Goal: Task Accomplishment & Management: Use online tool/utility

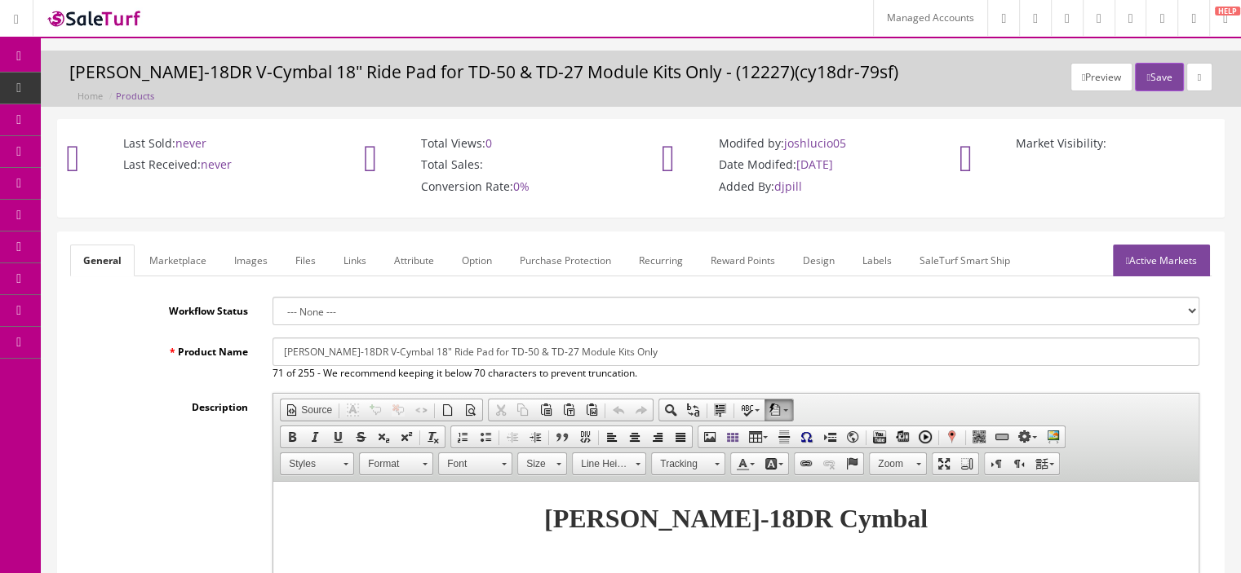
click at [195, 268] on link "Marketplace" at bounding box center [177, 261] width 83 height 32
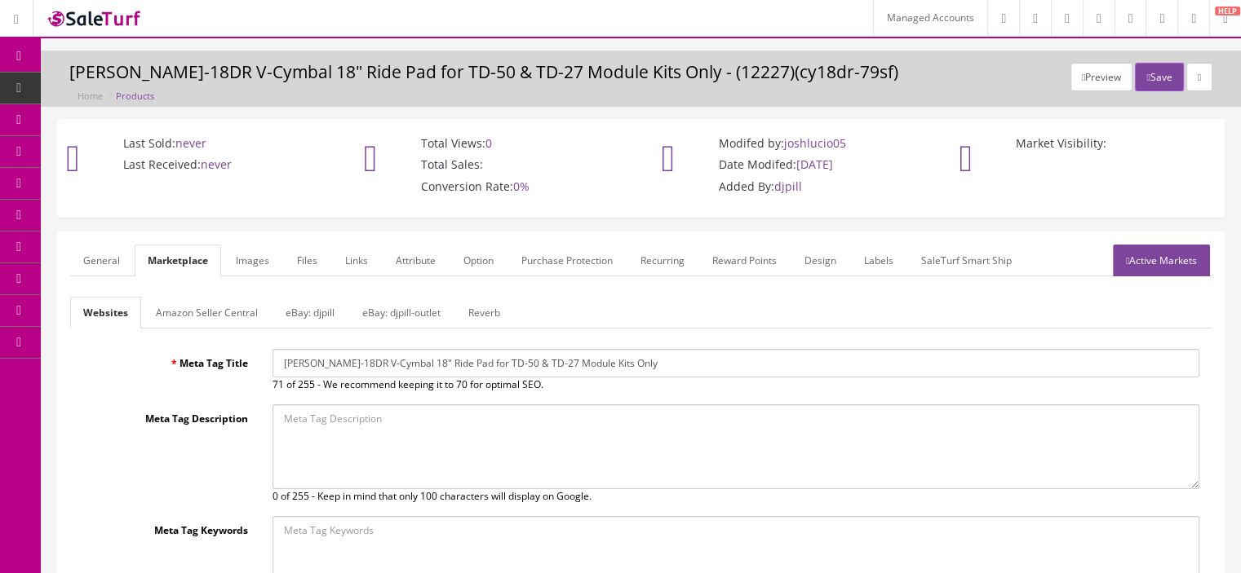
click at [195, 308] on link "Amazon Seller Central" at bounding box center [207, 313] width 128 height 32
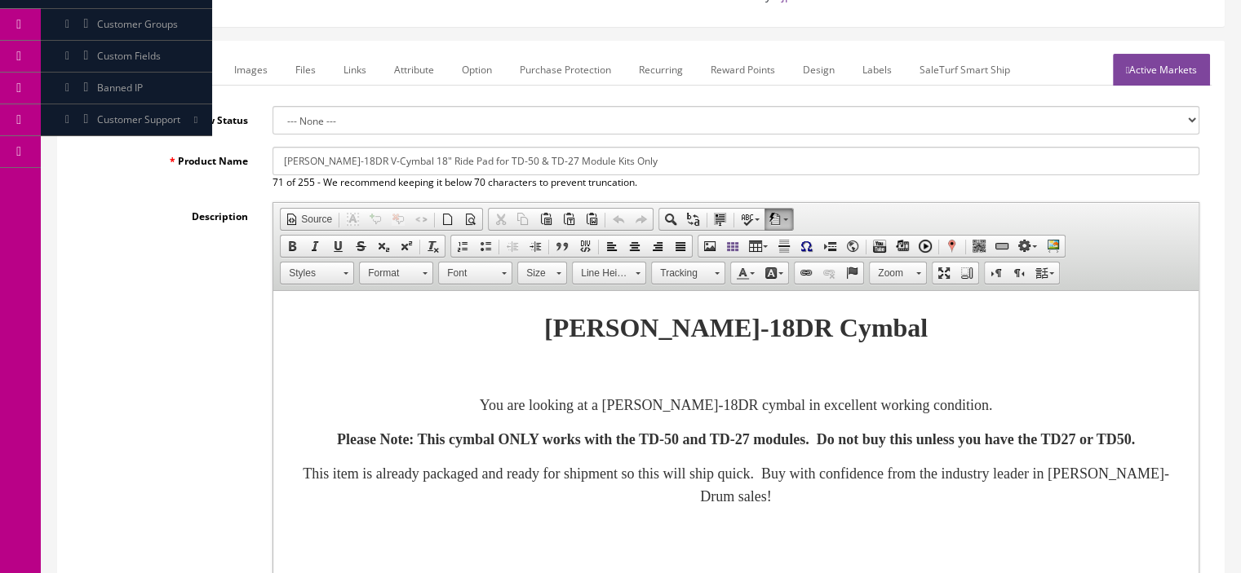
scroll to position [188, 0]
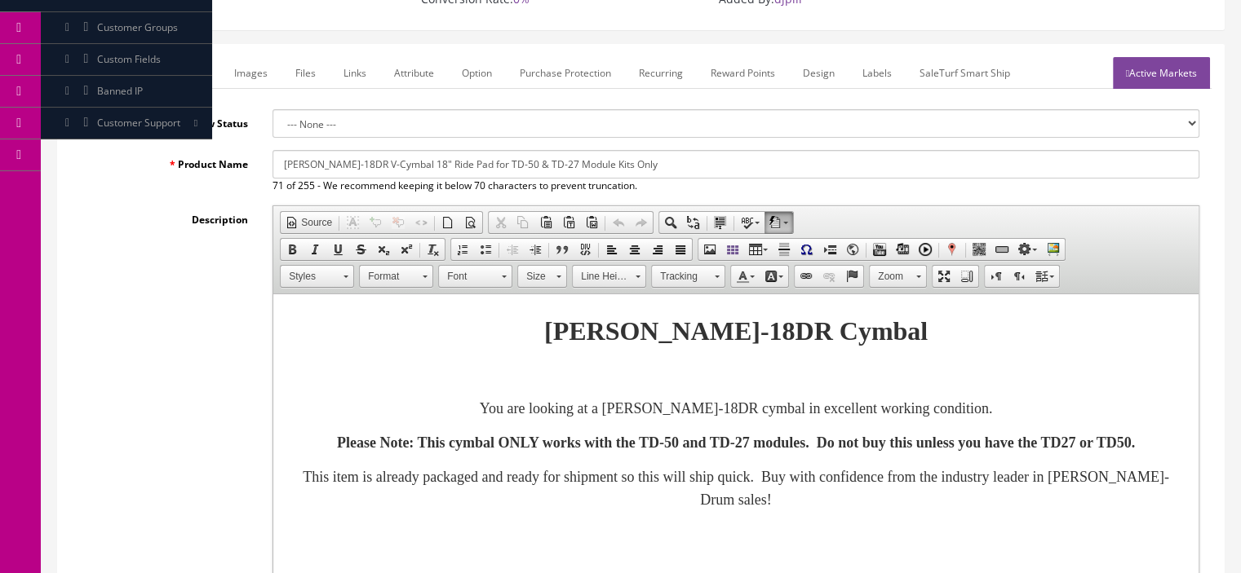
click at [180, 74] on link "Marketplace" at bounding box center [177, 73] width 83 height 32
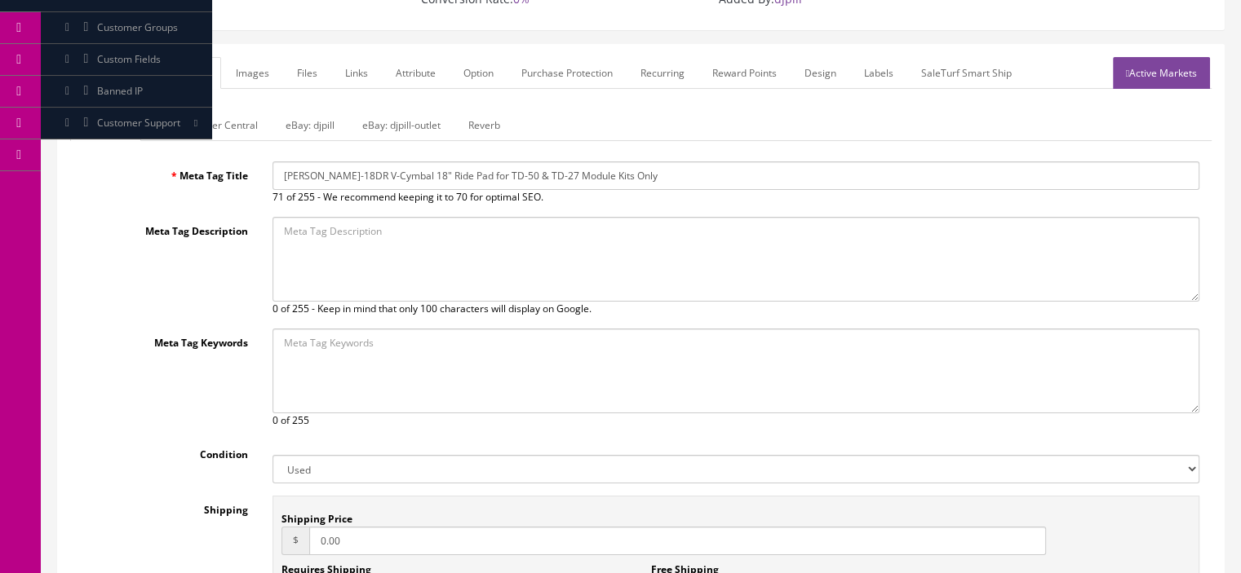
click at [199, 133] on link "Amazon Seller Central" at bounding box center [207, 125] width 128 height 32
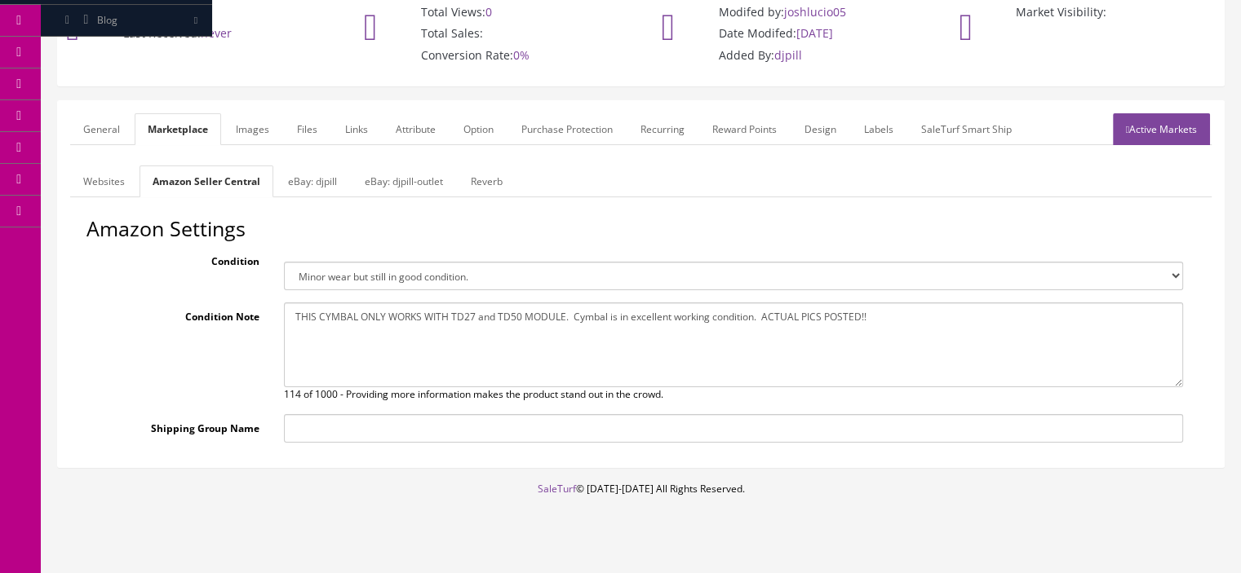
scroll to position [139, 0]
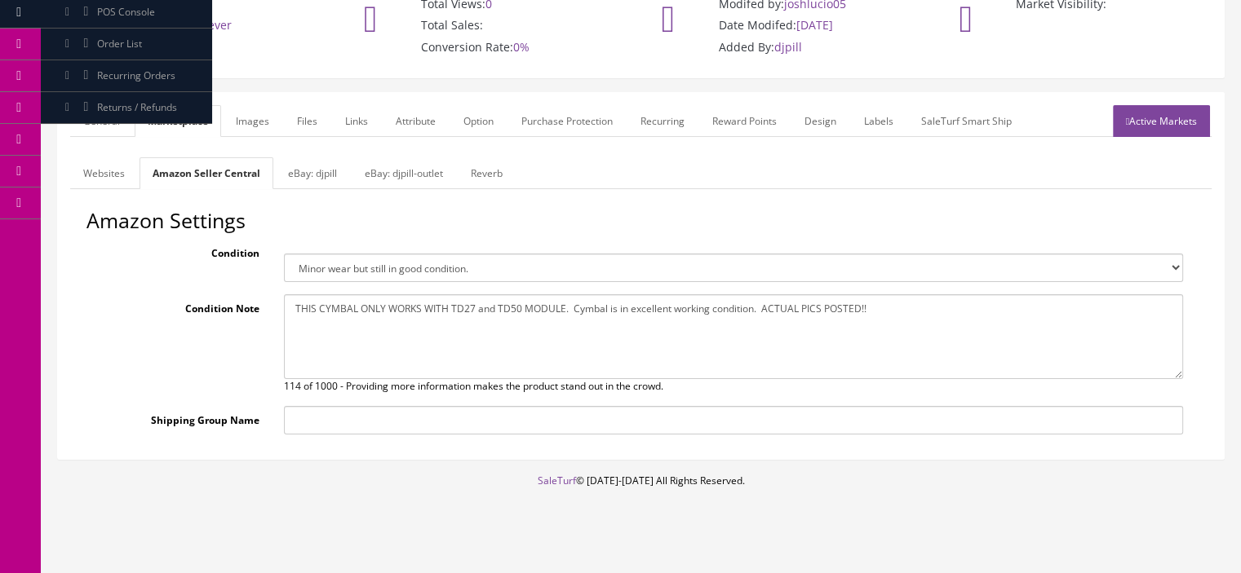
click at [415, 412] on input "Shipping Group Name" at bounding box center [734, 420] width 900 height 29
click at [143, 139] on form "General Marketplace Images Files Links Attribute Option Purchase Protection Rec…" at bounding box center [640, 276] width 1141 height 342
click at [118, 130] on link "General" at bounding box center [101, 121] width 63 height 32
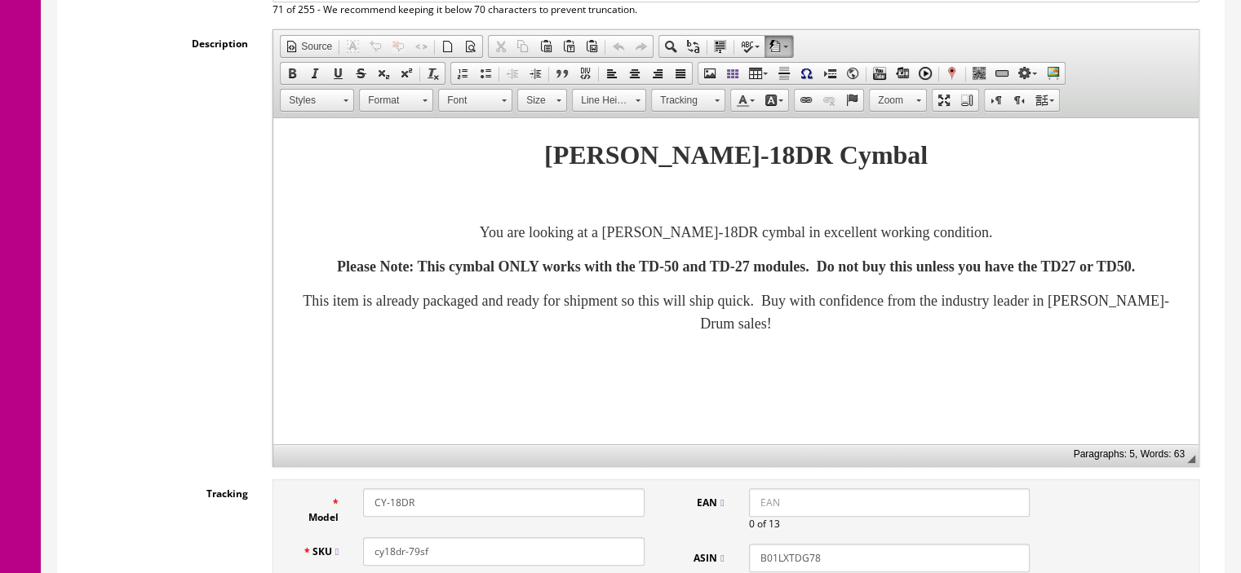
scroll to position [0, 0]
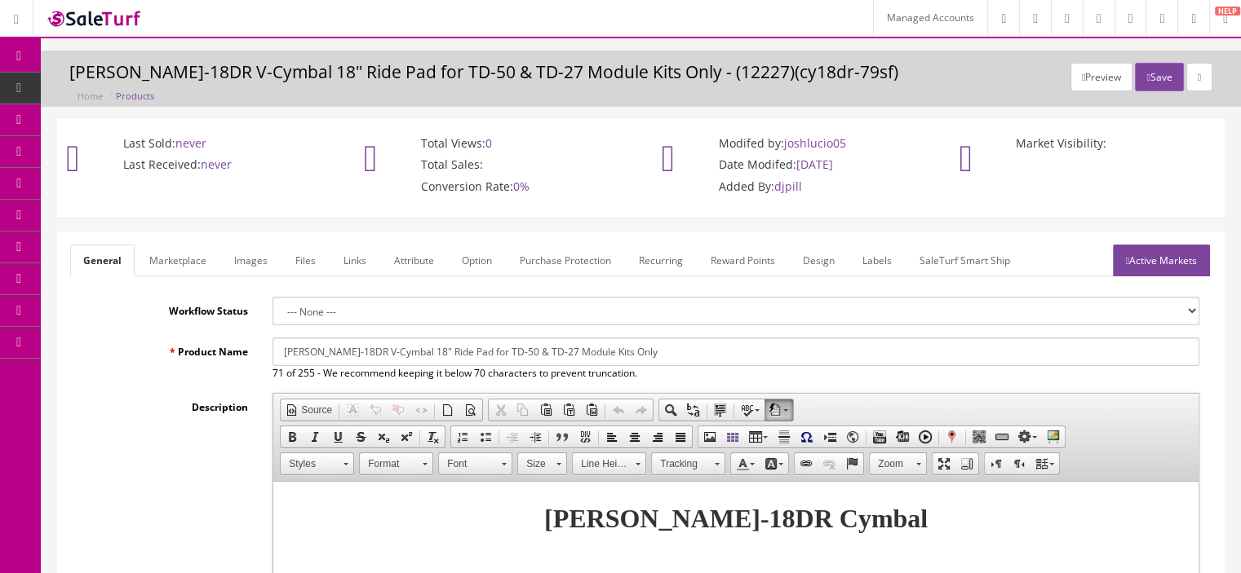
click at [146, 259] on link "Marketplace" at bounding box center [177, 261] width 83 height 32
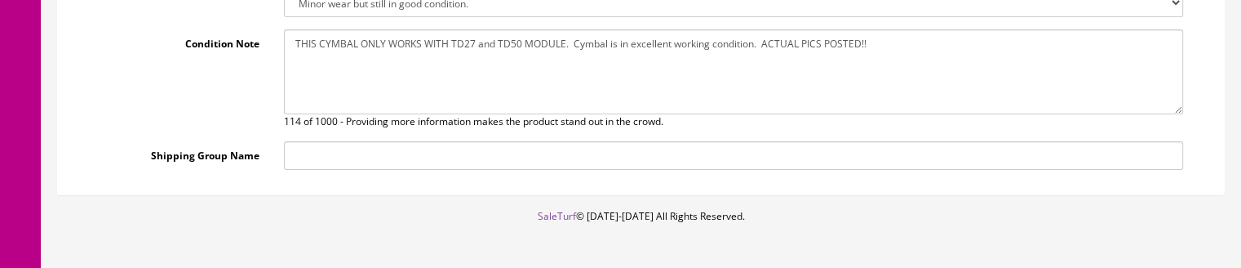
scroll to position [410, 0]
